Goal: Information Seeking & Learning: Find specific fact

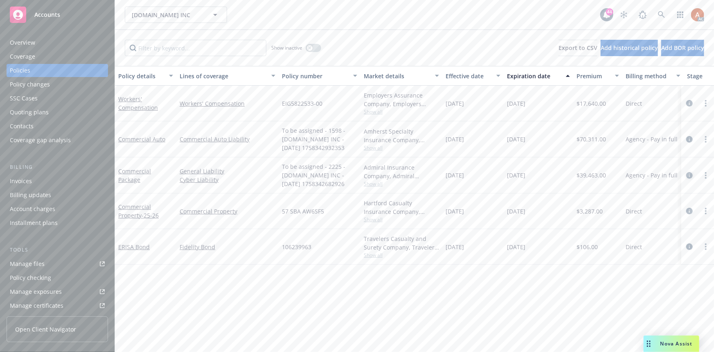
click at [689, 174] on icon "circleInformation" at bounding box center [690, 175] width 7 height 7
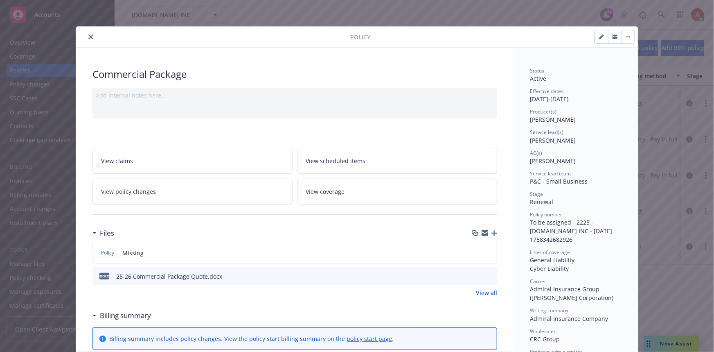
click at [483, 292] on link "View all" at bounding box center [486, 292] width 21 height 9
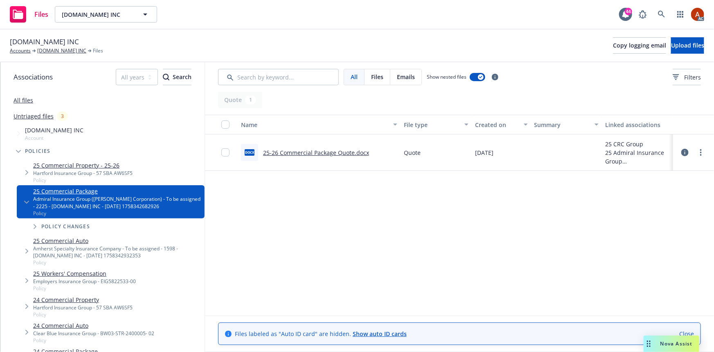
click at [310, 154] on link "25-26 Commercial Package Quote.docx" at bounding box center [316, 153] width 106 height 8
click at [61, 51] on link "SECURIFY.US INC" at bounding box center [61, 50] width 49 height 7
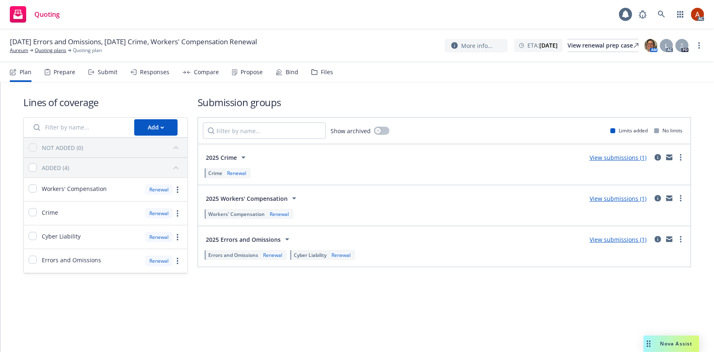
click at [60, 74] on div "Prepare" at bounding box center [65, 72] width 22 height 7
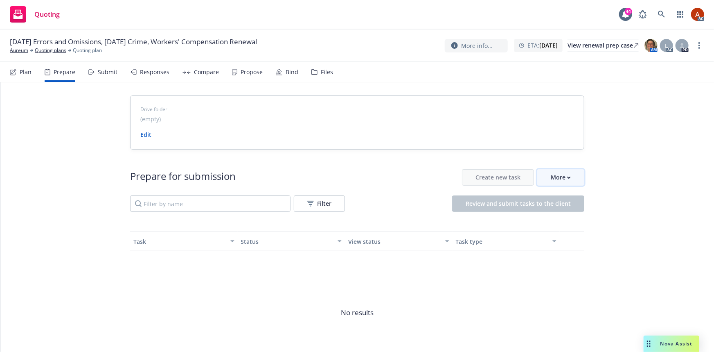
click at [551, 182] on div "More" at bounding box center [561, 177] width 20 height 16
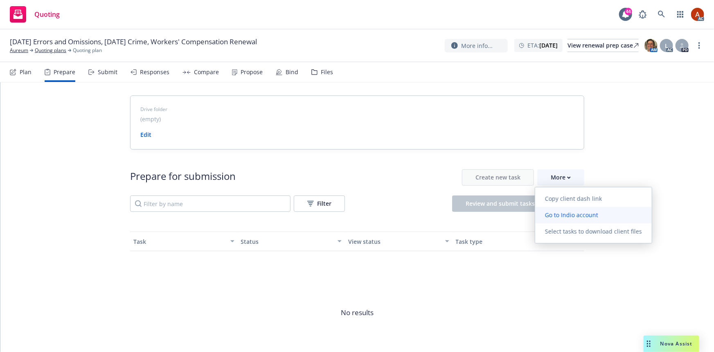
click at [567, 214] on span "Go to Indio account" at bounding box center [571, 215] width 73 height 8
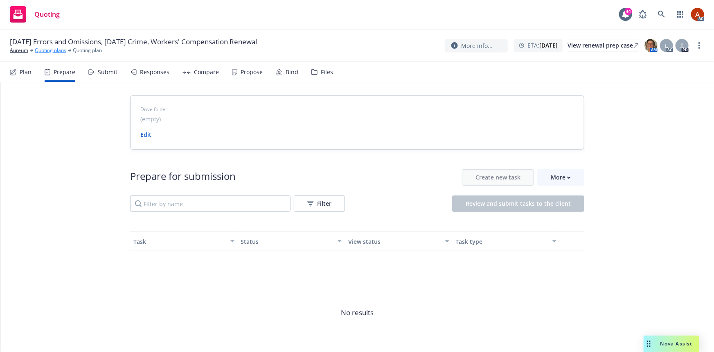
click at [52, 50] on link "Quoting plans" at bounding box center [51, 50] width 32 height 7
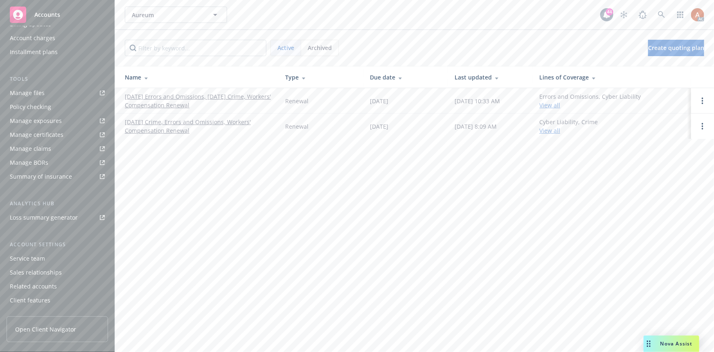
scroll to position [181, 0]
click at [27, 245] on div "Service team" at bounding box center [27, 247] width 35 height 13
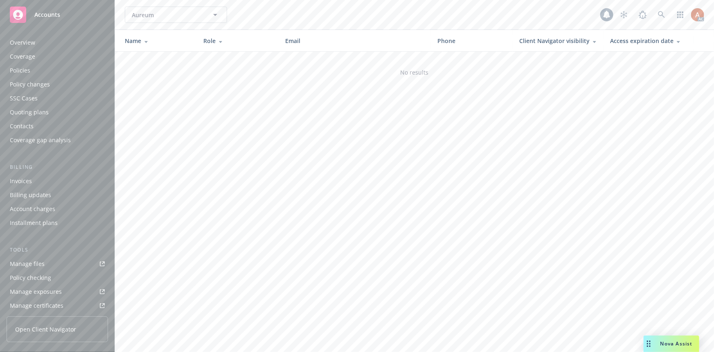
scroll to position [181, 0]
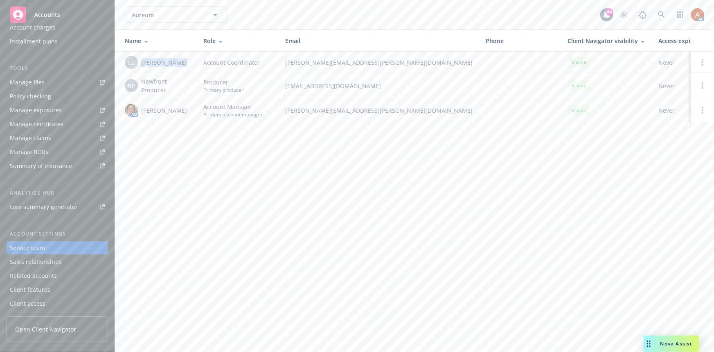
drag, startPoint x: 142, startPoint y: 61, endPoint x: 175, endPoint y: 61, distance: 32.3
click at [175, 61] on span "[PERSON_NAME]" at bounding box center [164, 62] width 46 height 9
copy span "[PERSON_NAME]"
drag, startPoint x: 141, startPoint y: 111, endPoint x: 190, endPoint y: 108, distance: 48.4
click at [189, 108] on div "AM [PERSON_NAME]" at bounding box center [158, 110] width 66 height 13
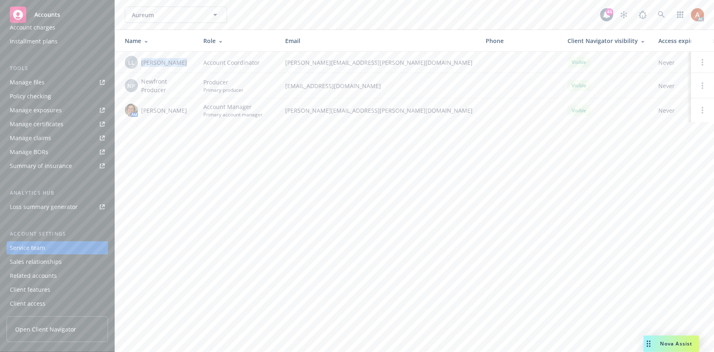
copy span "[PERSON_NAME]"
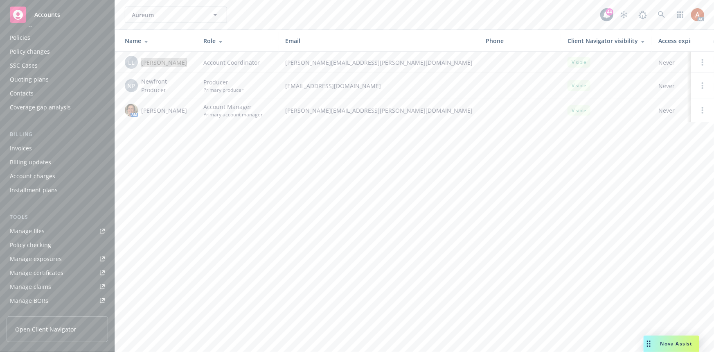
scroll to position [0, 0]
click at [20, 45] on div "Overview" at bounding box center [22, 42] width 25 height 13
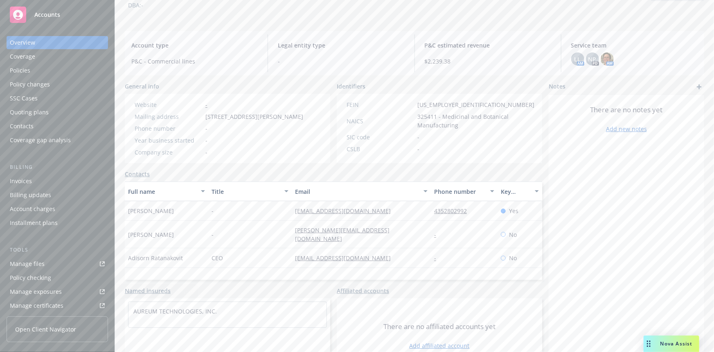
scroll to position [85, 0]
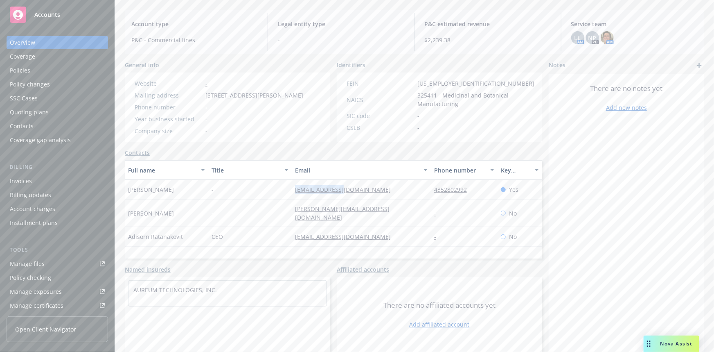
drag, startPoint x: 280, startPoint y: 187, endPoint x: 361, endPoint y: 192, distance: 81.6
click at [361, 192] on div "Megisa Hida - mhida@aureum.us 4352802992 Yes" at bounding box center [334, 190] width 418 height 20
copy div "mhida@aureum.us"
click at [420, 208] on div "natalie@aureum.us" at bounding box center [361, 212] width 139 height 27
drag, startPoint x: 422, startPoint y: 190, endPoint x: 469, endPoint y: 190, distance: 46.7
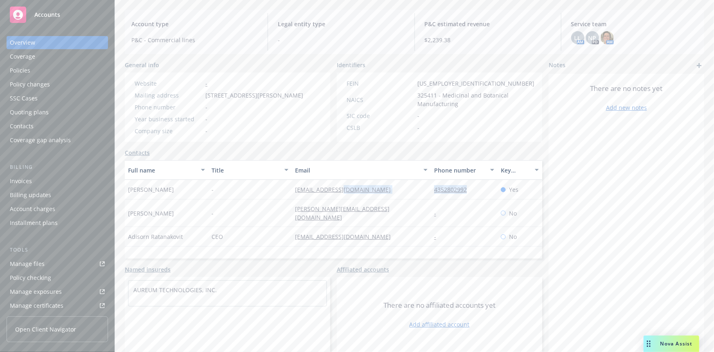
click at [469, 190] on div "Megisa Hida - mhida@aureum.us 4352802992 Yes" at bounding box center [334, 190] width 418 height 20
copy div "4352802992"
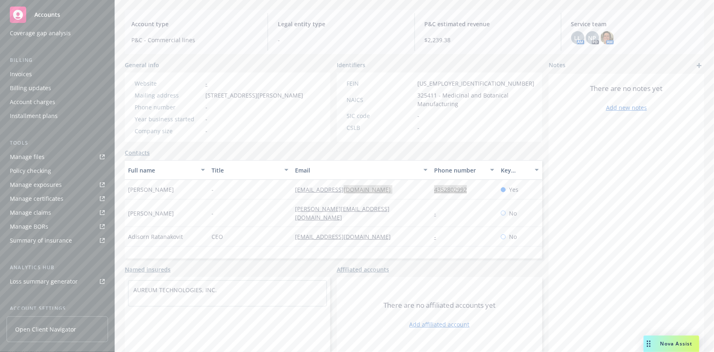
scroll to position [181, 0]
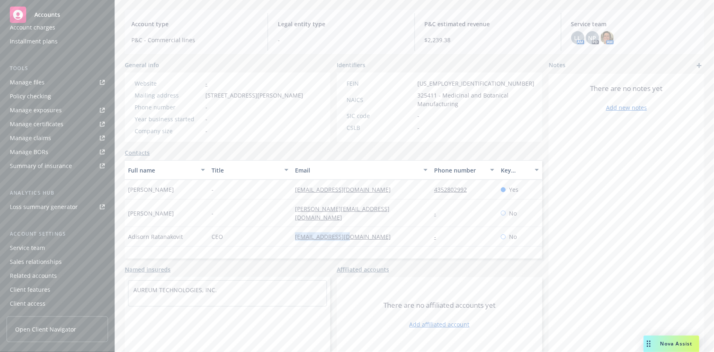
drag, startPoint x: 283, startPoint y: 229, endPoint x: 369, endPoint y: 229, distance: 86.4
click at [369, 229] on div "Adisorn Ratanakovit CEO adisorn@aureum.us - No" at bounding box center [334, 237] width 418 height 20
copy div "adisorn@aureum.us"
click at [275, 245] on div "Full name Title Email Phone number Key contact Megisa Hida - mhida@aureum.us 43…" at bounding box center [334, 209] width 418 height 98
drag, startPoint x: 128, startPoint y: 189, endPoint x: 181, endPoint y: 187, distance: 52.4
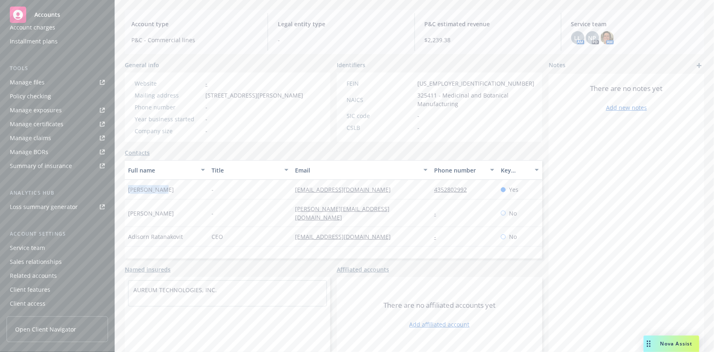
click at [181, 187] on div "Megisa Hida" at bounding box center [167, 190] width 84 height 20
click at [174, 209] on span "Natalie Ratanakovit" at bounding box center [151, 213] width 46 height 9
drag, startPoint x: 127, startPoint y: 207, endPoint x: 186, endPoint y: 210, distance: 59.0
click at [186, 210] on div "Natalie Ratanakovit" at bounding box center [167, 212] width 84 height 27
drag, startPoint x: 206, startPoint y: 194, endPoint x: 161, endPoint y: 187, distance: 45.6
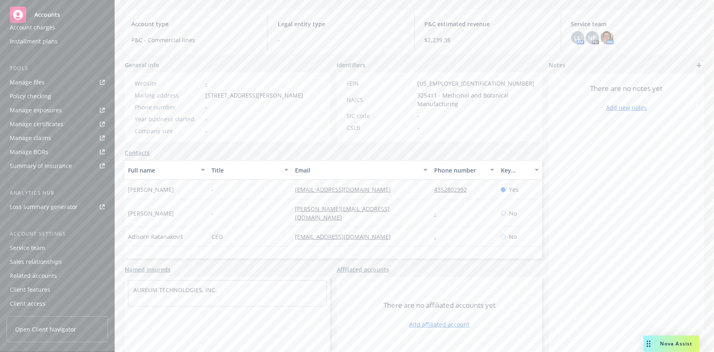
click at [206, 194] on div "Megisa Hida" at bounding box center [167, 190] width 84 height 20
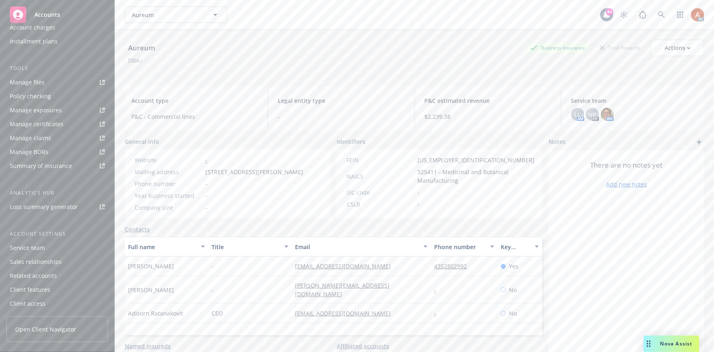
scroll to position [74, 0]
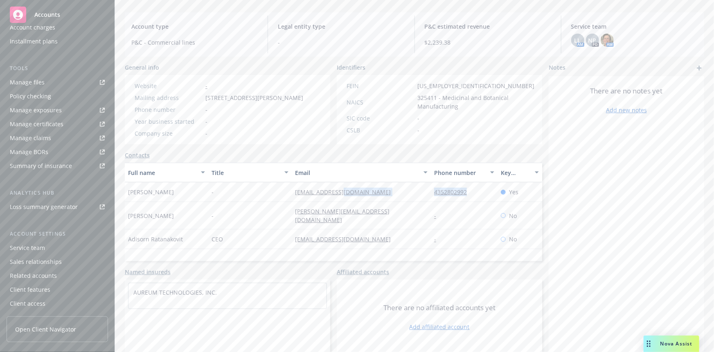
drag, startPoint x: 420, startPoint y: 202, endPoint x: 480, endPoint y: 202, distance: 60.2
click at [480, 202] on div "Megisa Hida - mhida@aureum.us 4352802992 Yes" at bounding box center [334, 192] width 418 height 20
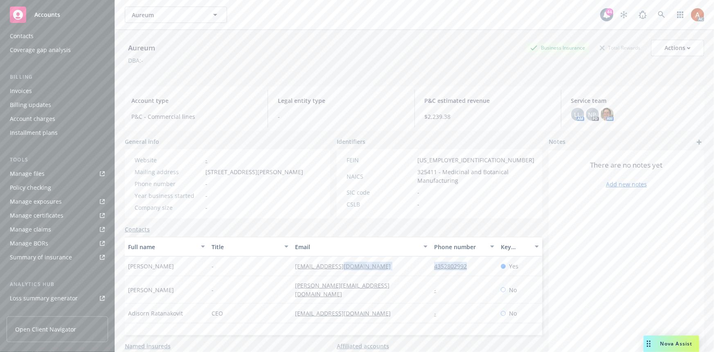
scroll to position [0, 0]
click at [25, 116] on div "Quoting plans" at bounding box center [29, 112] width 39 height 13
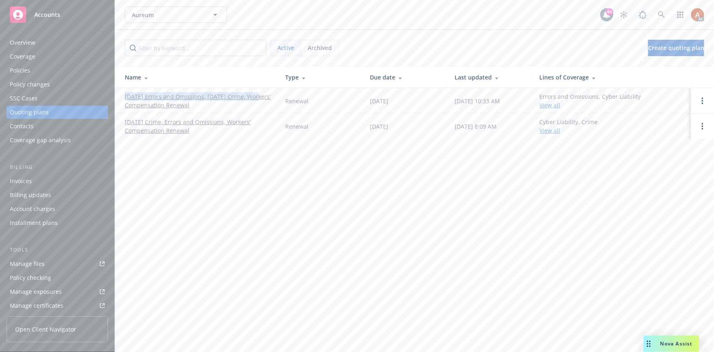
drag, startPoint x: 121, startPoint y: 93, endPoint x: 261, endPoint y: 97, distance: 139.6
click at [261, 97] on td "12/31/25 Errors and Omissions, 12/01/25 Crime, Workers' Compensation Renewal" at bounding box center [197, 100] width 164 height 25
copy link "12/31/25 Errors and Omissions, 12/01/25 Crime,"
drag, startPoint x: 181, startPoint y: 182, endPoint x: 176, endPoint y: 169, distance: 13.6
click at [181, 182] on div "Aureum Aureum 44 AC Active Archived Create quoting plan Name Type Due date Last…" at bounding box center [414, 176] width 599 height 352
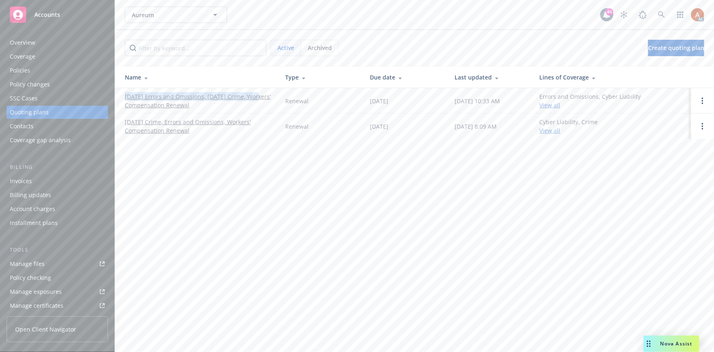
drag, startPoint x: 122, startPoint y: 94, endPoint x: 266, endPoint y: 94, distance: 144.1
click at [266, 94] on td "12/31/25 Errors and Omissions, 12/01/25 Crime, Workers' Compensation Renewal" at bounding box center [197, 100] width 164 height 25
copy link "12/31/25 Errors and Omissions, 12/01/25 Crime,"
click at [18, 72] on div "Policies" at bounding box center [20, 70] width 20 height 13
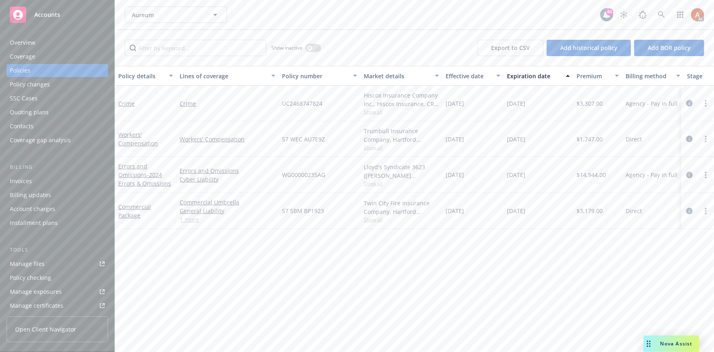
click at [21, 43] on div "Overview" at bounding box center [22, 42] width 25 height 13
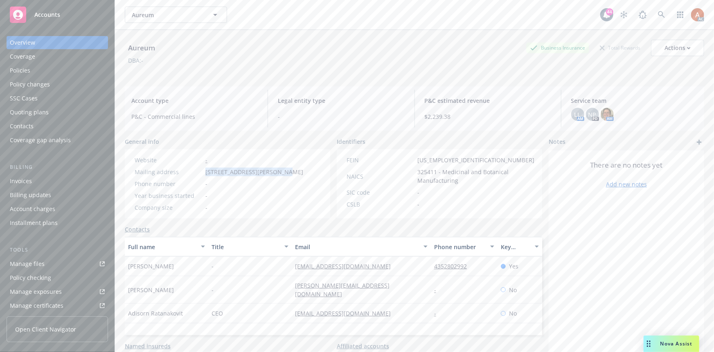
drag, startPoint x: 201, startPoint y: 169, endPoint x: 279, endPoint y: 172, distance: 77.8
click at [279, 172] on div "Mailing address 4023 Kennett Pike Ste 50093, Wilmington, DE, 19807" at bounding box center [218, 171] width 175 height 9
drag, startPoint x: 132, startPoint y: 275, endPoint x: 169, endPoint y: 273, distance: 36.9
click at [169, 273] on div "Megisa Hida" at bounding box center [167, 266] width 84 height 20
copy span "Megisa Hida"
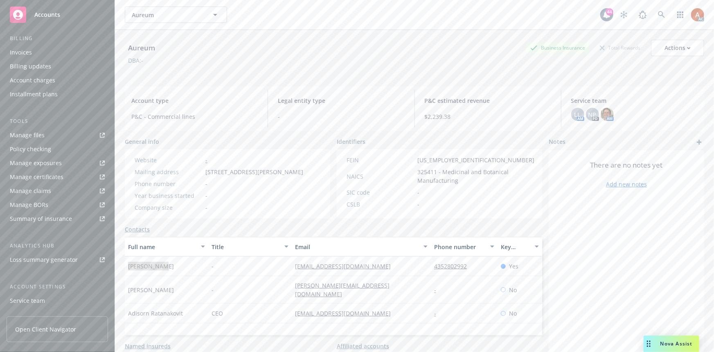
scroll to position [181, 0]
click at [41, 248] on div "Service team" at bounding box center [27, 247] width 35 height 13
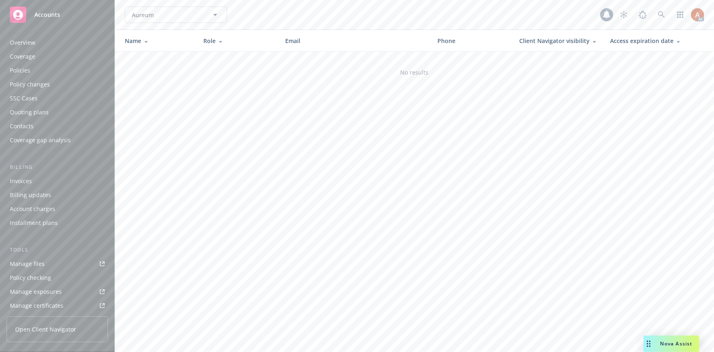
scroll to position [181, 0]
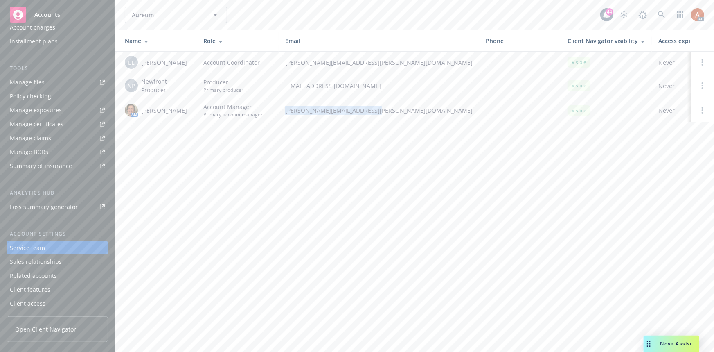
drag, startPoint x: 285, startPoint y: 111, endPoint x: 375, endPoint y: 112, distance: 90.1
click at [375, 112] on td "nicholas.baldwin@newfront.com" at bounding box center [379, 110] width 201 height 24
copy span "nicholas.baldwin@newfront.com"
click at [270, 185] on div "Aureum Aureum 44 AC Name Role Email Phone Client Navigator visibility Access ex…" at bounding box center [414, 176] width 599 height 352
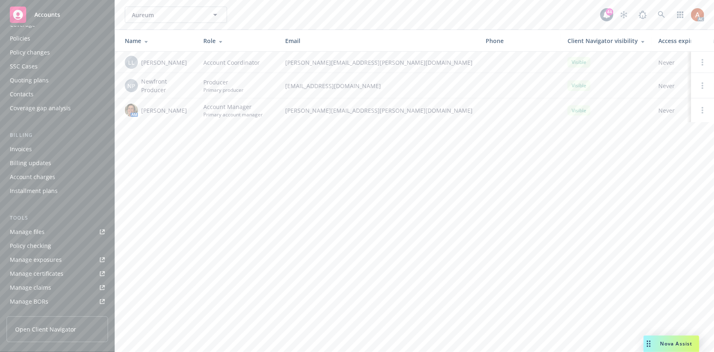
scroll to position [0, 0]
click at [18, 70] on div "Policies" at bounding box center [20, 70] width 20 height 13
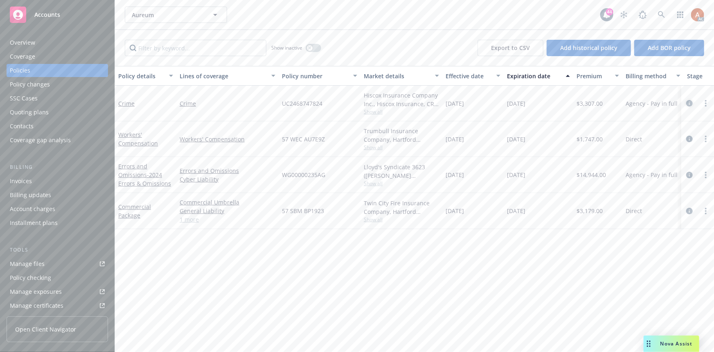
click at [689, 104] on icon "circleInformation" at bounding box center [690, 103] width 7 height 7
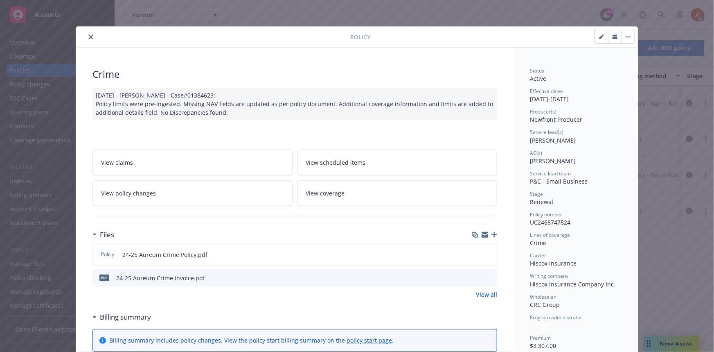
scroll to position [149, 0]
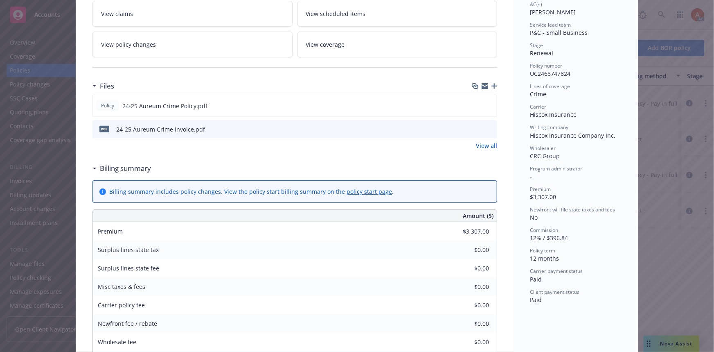
click at [487, 145] on link "View all" at bounding box center [486, 145] width 21 height 9
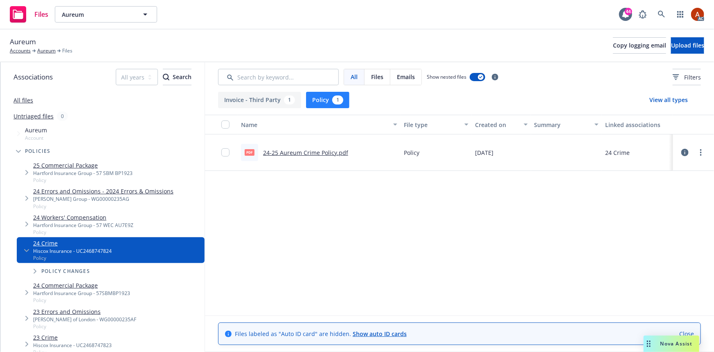
click at [288, 153] on link "24-25 Aureum Crime Policy.pdf" at bounding box center [305, 153] width 85 height 8
click at [45, 50] on link "Aureum" at bounding box center [46, 50] width 18 height 7
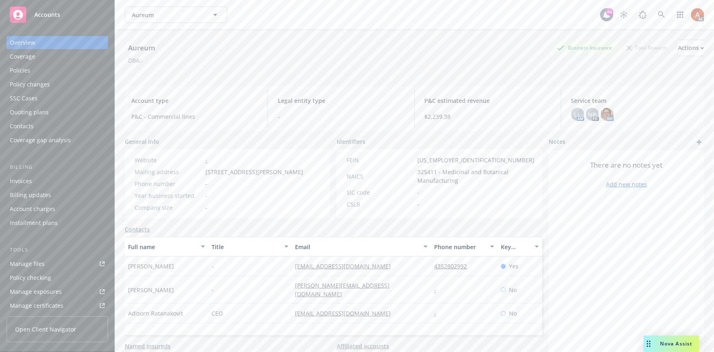
click at [22, 70] on div "Policies" at bounding box center [20, 70] width 20 height 13
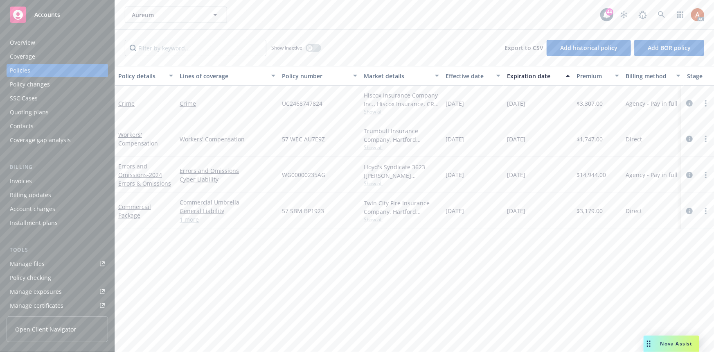
drag, startPoint x: 451, startPoint y: 176, endPoint x: 481, endPoint y: 176, distance: 30.7
click at [481, 176] on div "[DATE]" at bounding box center [473, 175] width 61 height 36
click at [689, 173] on icon "circleInformation" at bounding box center [690, 175] width 7 height 7
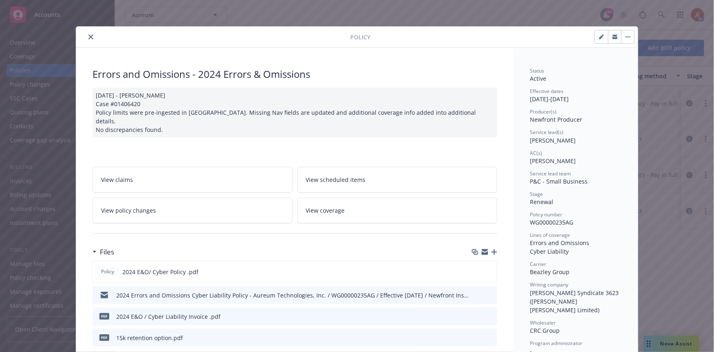
scroll to position [111, 0]
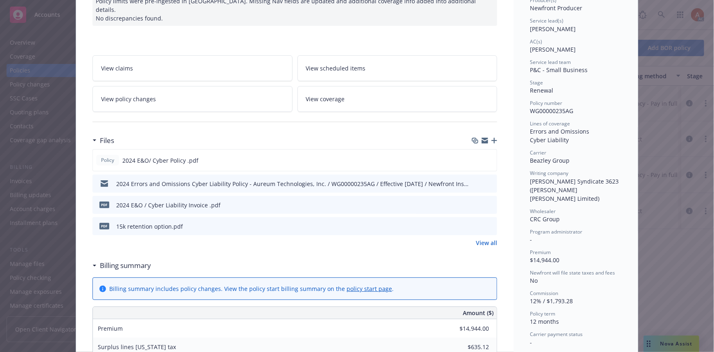
click at [487, 238] on link "View all" at bounding box center [486, 242] width 21 height 9
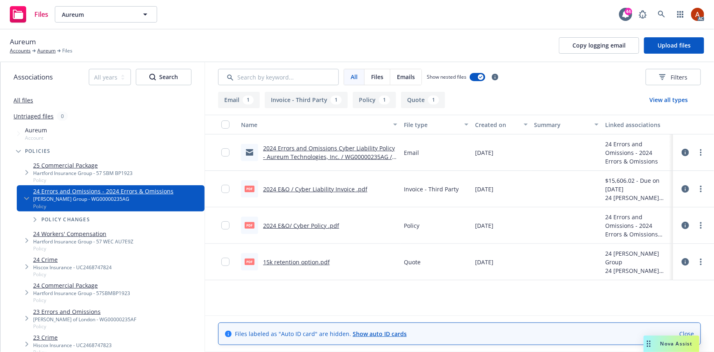
click at [366, 98] on button "Policy 1" at bounding box center [374, 100] width 43 height 16
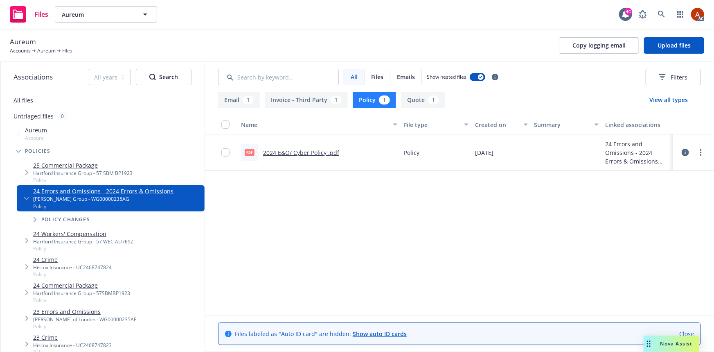
click at [293, 150] on link "2024 E&O/ Cyber Policy .pdf" at bounding box center [301, 153] width 76 height 8
click at [45, 49] on link "Aureum" at bounding box center [46, 50] width 18 height 7
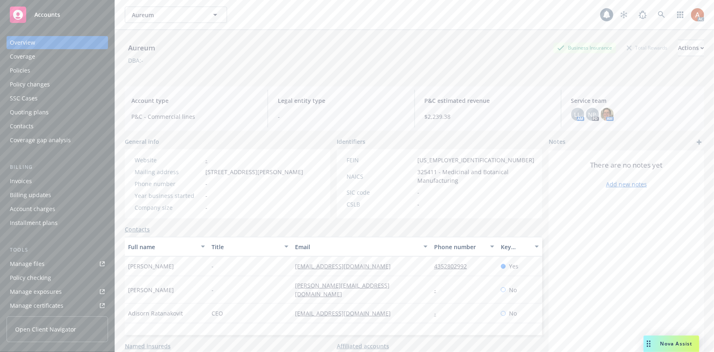
click at [23, 70] on div "Policies" at bounding box center [20, 70] width 20 height 13
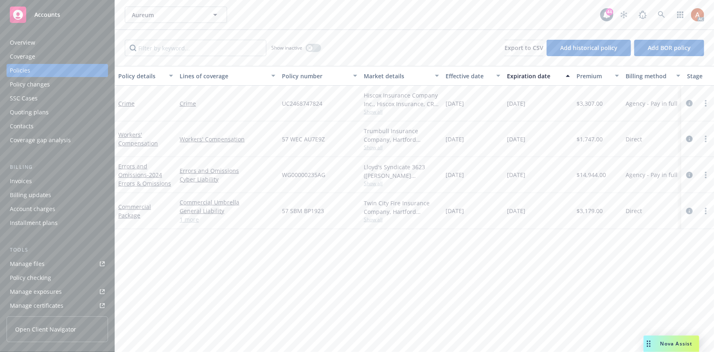
click at [192, 219] on link "1 more" at bounding box center [228, 219] width 96 height 9
click at [27, 45] on div "Overview" at bounding box center [22, 42] width 25 height 13
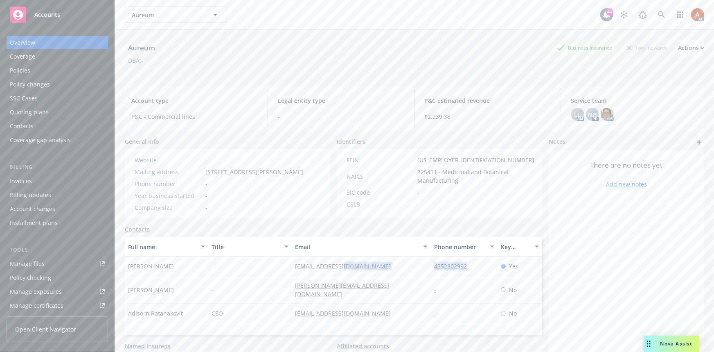
drag, startPoint x: 422, startPoint y: 274, endPoint x: 472, endPoint y: 274, distance: 50.4
click at [472, 274] on div "[PERSON_NAME] - [EMAIL_ADDRESS][DOMAIN_NAME] 4352802992 Yes" at bounding box center [334, 266] width 418 height 20
copy div "4352802992"
click at [271, 212] on div "Company size -" at bounding box center [218, 207] width 175 height 9
click at [409, 271] on div "[EMAIL_ADDRESS][DOMAIN_NAME]" at bounding box center [361, 266] width 139 height 20
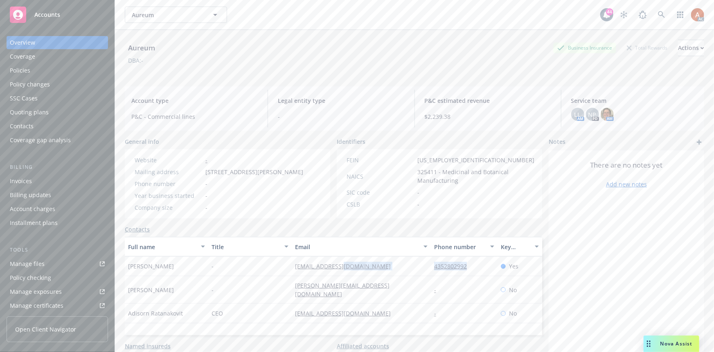
drag, startPoint x: 424, startPoint y: 276, endPoint x: 479, endPoint y: 275, distance: 54.9
click at [479, 275] on div "[PERSON_NAME] - [EMAIL_ADDRESS][DOMAIN_NAME] 4352802992 Yes" at bounding box center [334, 266] width 418 height 20
copy div "4352802992"
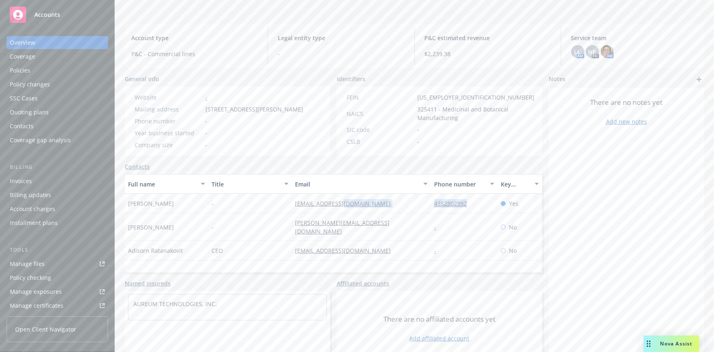
scroll to position [85, 0]
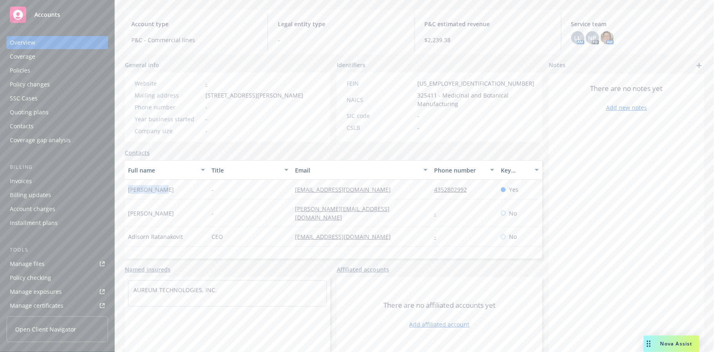
drag, startPoint x: 128, startPoint y: 185, endPoint x: 164, endPoint y: 188, distance: 36.2
click at [164, 188] on div "[PERSON_NAME]" at bounding box center [167, 190] width 84 height 20
copy span "[PERSON_NAME]"
click at [254, 240] on div "Full name Title Email Phone number Key contact [PERSON_NAME] - [EMAIL_ADDRESS][…" at bounding box center [334, 209] width 418 height 98
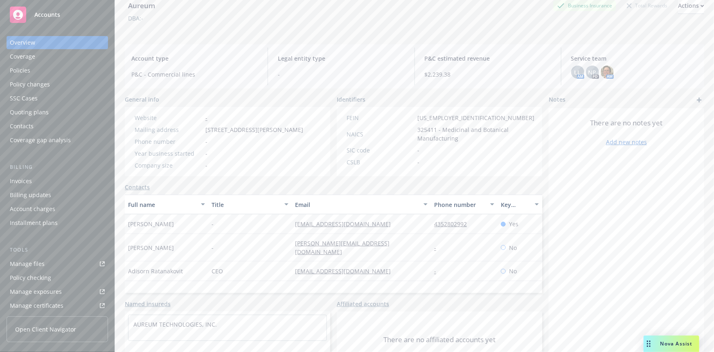
scroll to position [0, 0]
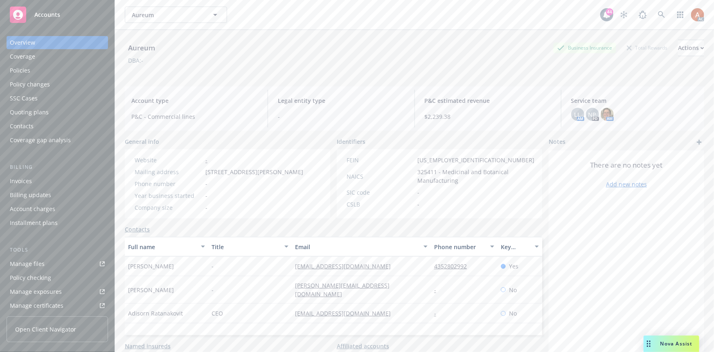
click at [23, 71] on div "Policies" at bounding box center [20, 70] width 20 height 13
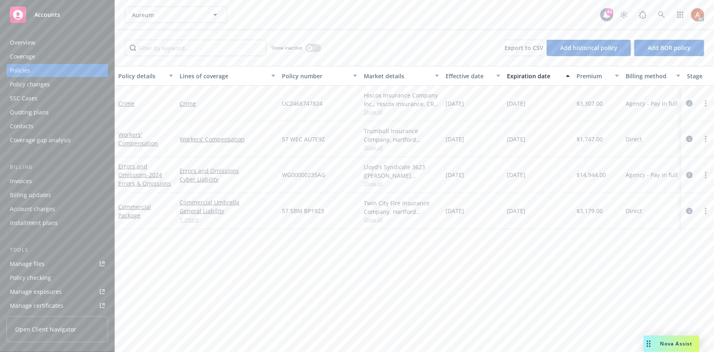
click at [590, 106] on span "$3,307.00" at bounding box center [590, 103] width 26 height 9
copy span "3,307.00"
click at [688, 103] on icon "circleInformation" at bounding box center [690, 103] width 7 height 7
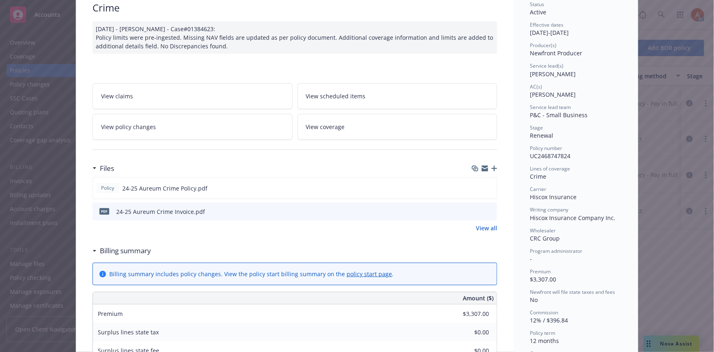
scroll to position [74, 0]
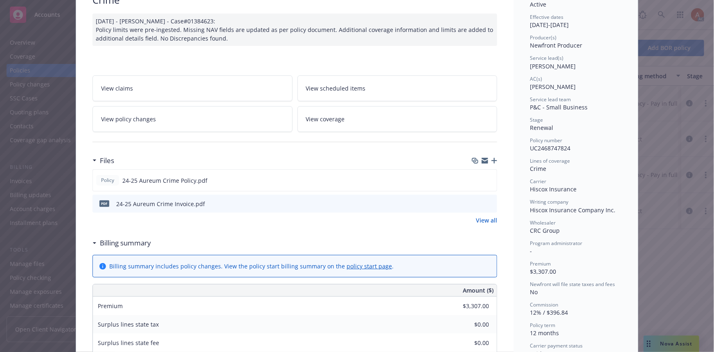
click at [479, 218] on link "View all" at bounding box center [486, 220] width 21 height 9
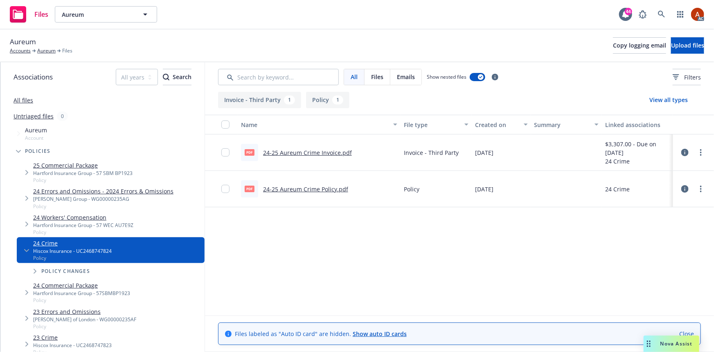
click at [309, 99] on button "Policy 1" at bounding box center [327, 100] width 43 height 16
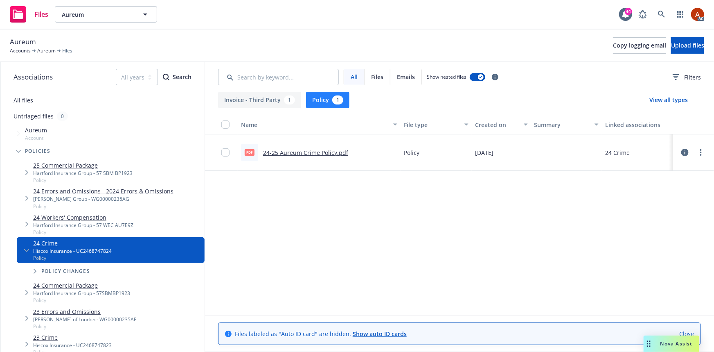
click at [318, 152] on link "24-25 Aureum Crime Policy.pdf" at bounding box center [305, 153] width 85 height 8
